Goal: Information Seeking & Learning: Learn about a topic

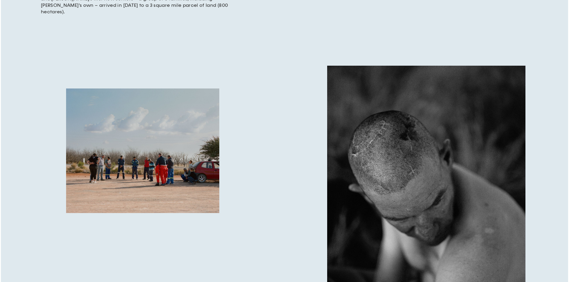
scroll to position [533, 0]
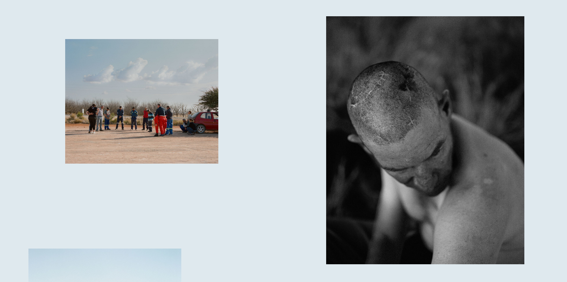
click at [153, 111] on img "button" at bounding box center [141, 101] width 153 height 125
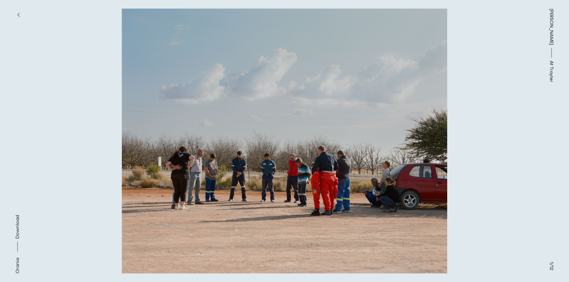
click at [16, 12] on button "button" at bounding box center [18, 14] width 13 height 13
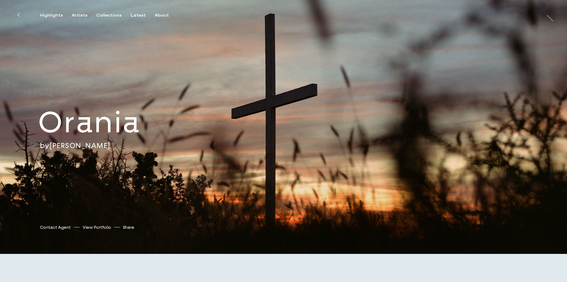
click at [299, 113] on div "Orania by [PERSON_NAME] [PERSON_NAME] Contact Agent View Portfolio Share [URL][…" at bounding box center [283, 127] width 567 height 254
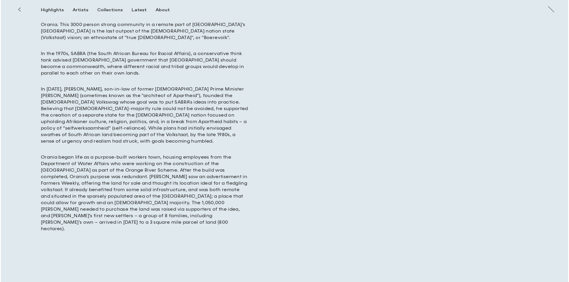
scroll to position [474, 0]
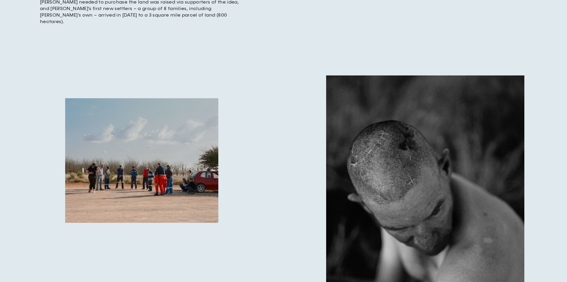
click at [166, 114] on img "button" at bounding box center [141, 160] width 153 height 125
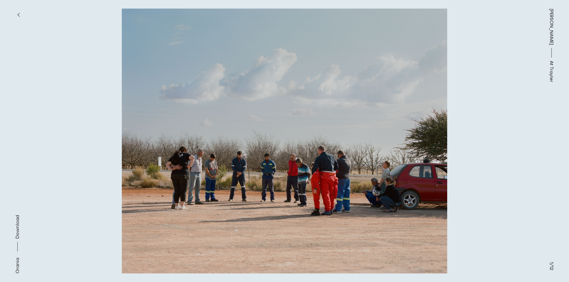
click at [501, 135] on button at bounding box center [426, 70] width 284 height 141
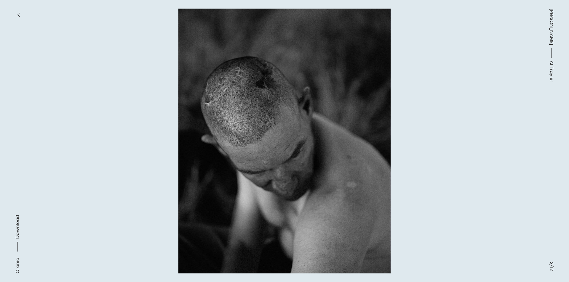
click at [488, 131] on button at bounding box center [426, 70] width 284 height 141
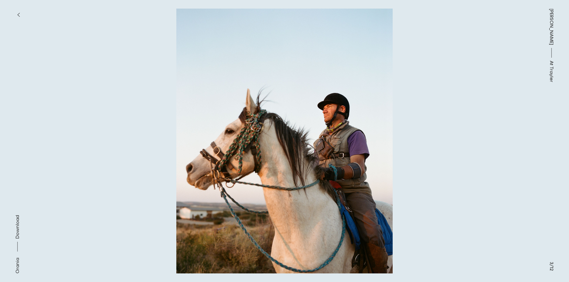
click at [488, 130] on button at bounding box center [426, 70] width 284 height 141
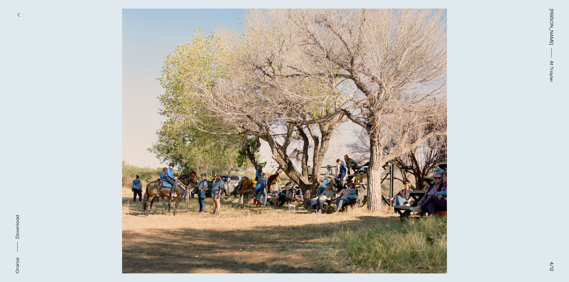
click at [488, 130] on button at bounding box center [426, 70] width 284 height 141
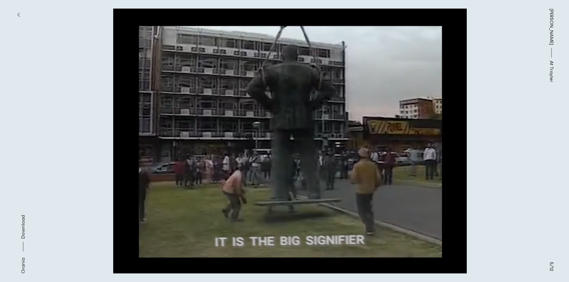
click at [488, 130] on button at bounding box center [426, 70] width 284 height 141
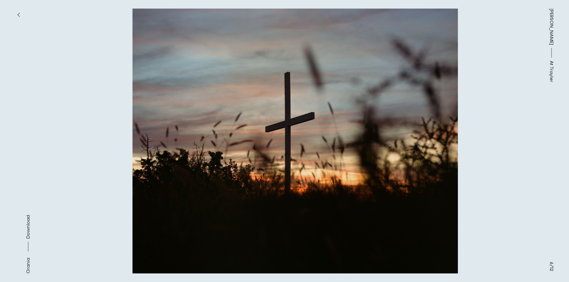
click at [488, 130] on button at bounding box center [426, 70] width 284 height 141
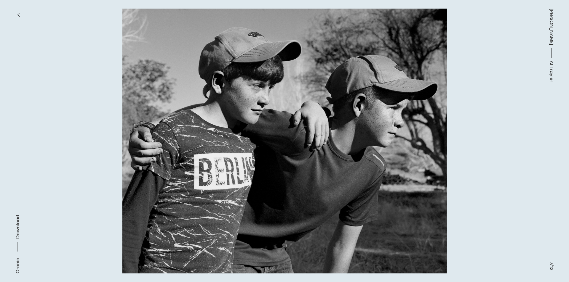
click at [488, 130] on button at bounding box center [426, 70] width 284 height 141
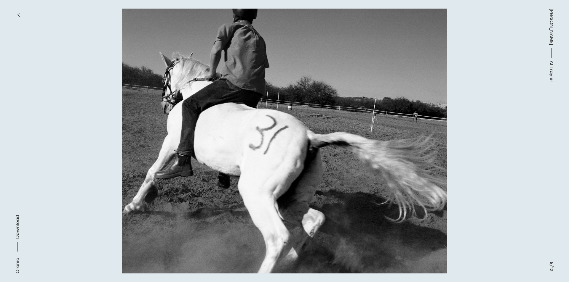
click at [488, 130] on button at bounding box center [426, 70] width 284 height 141
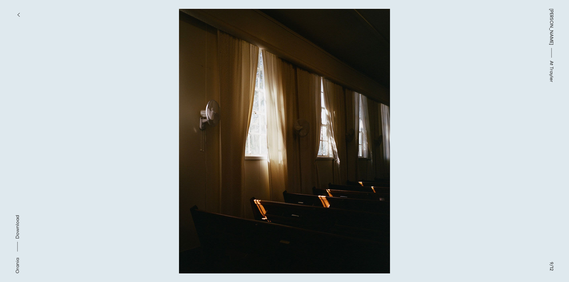
click at [88, 158] on img at bounding box center [284, 141] width 509 height 265
click at [41, 140] on button at bounding box center [142, 70] width 284 height 141
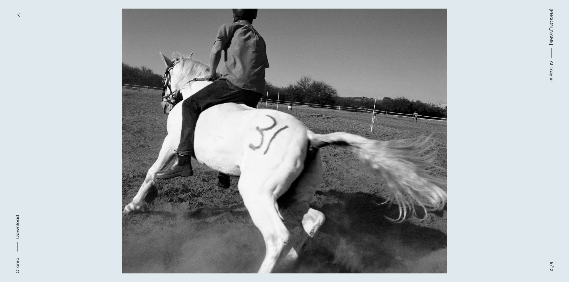
click at [458, 134] on button at bounding box center [426, 70] width 284 height 141
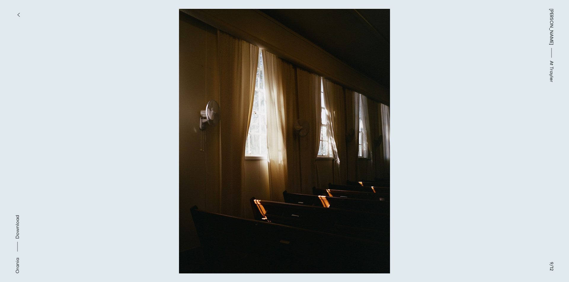
click at [458, 134] on button at bounding box center [426, 70] width 284 height 141
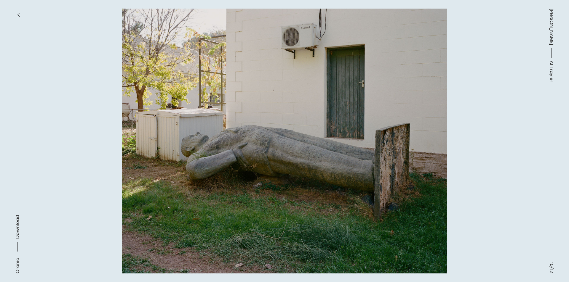
click at [458, 134] on button at bounding box center [426, 70] width 284 height 141
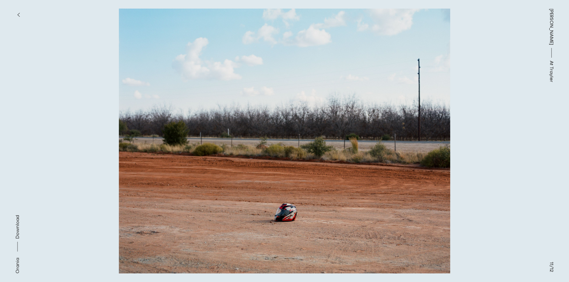
click at [458, 134] on button at bounding box center [426, 70] width 284 height 141
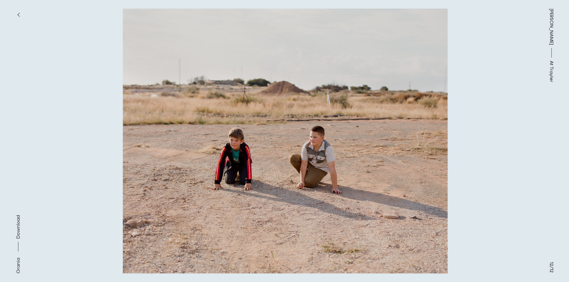
click at [458, 134] on button at bounding box center [426, 70] width 284 height 141
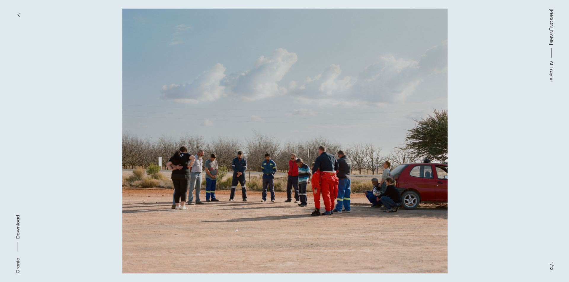
click at [458, 134] on button at bounding box center [426, 70] width 284 height 141
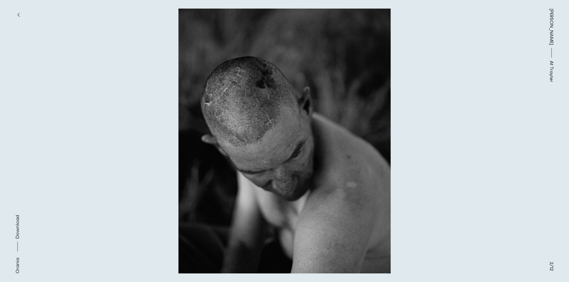
click at [24, 110] on button at bounding box center [142, 70] width 284 height 141
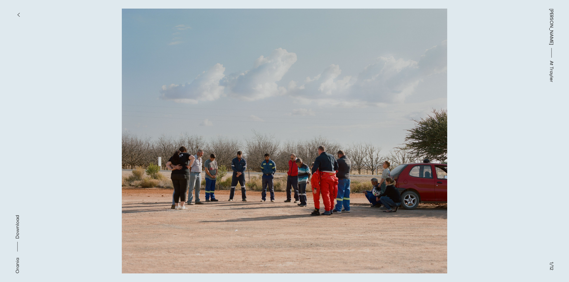
click at [17, 11] on button "button" at bounding box center [18, 14] width 13 height 13
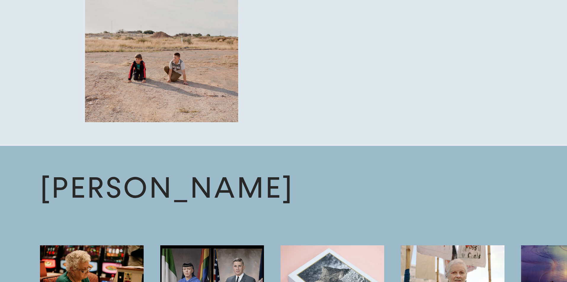
scroll to position [2577, 0]
